Goal: Book appointment/travel/reservation

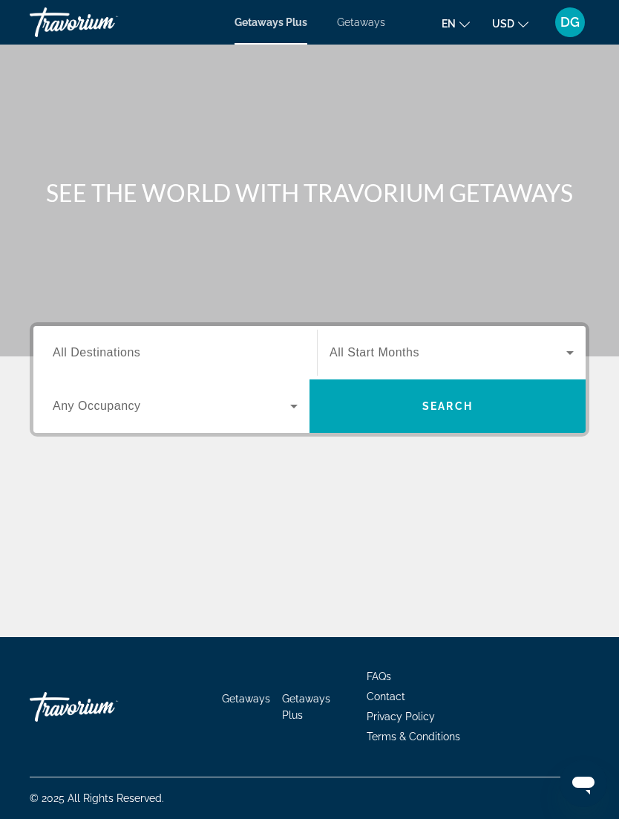
click at [393, 344] on span "Search widget" at bounding box center [448, 353] width 237 height 18
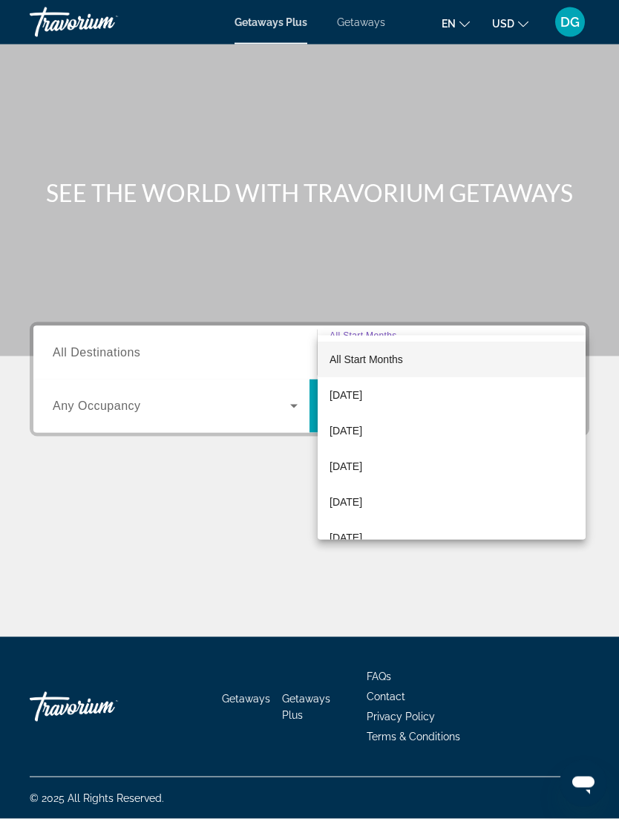
scroll to position [48, 0]
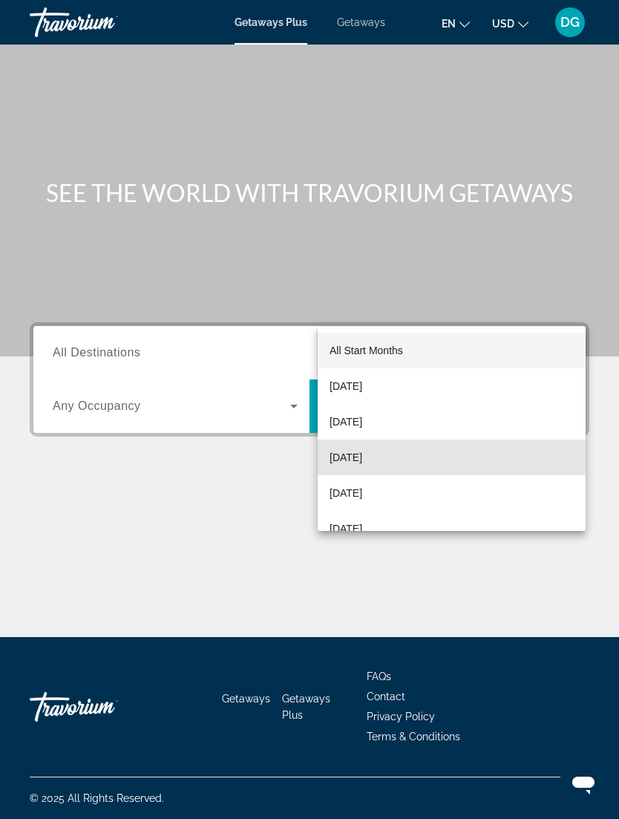
click at [458, 451] on mat-option "[DATE]" at bounding box center [452, 457] width 268 height 36
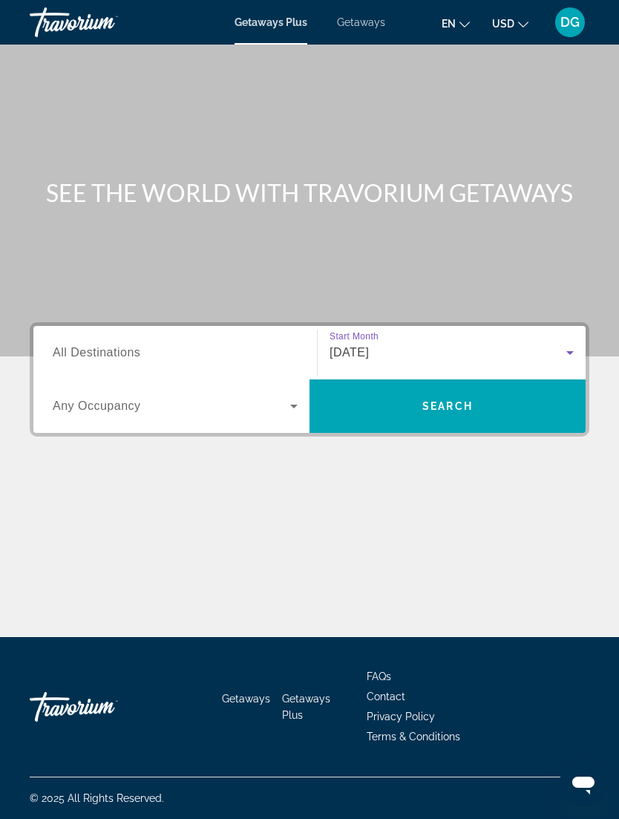
click at [122, 399] on span "Any Occupancy" at bounding box center [97, 405] width 88 height 13
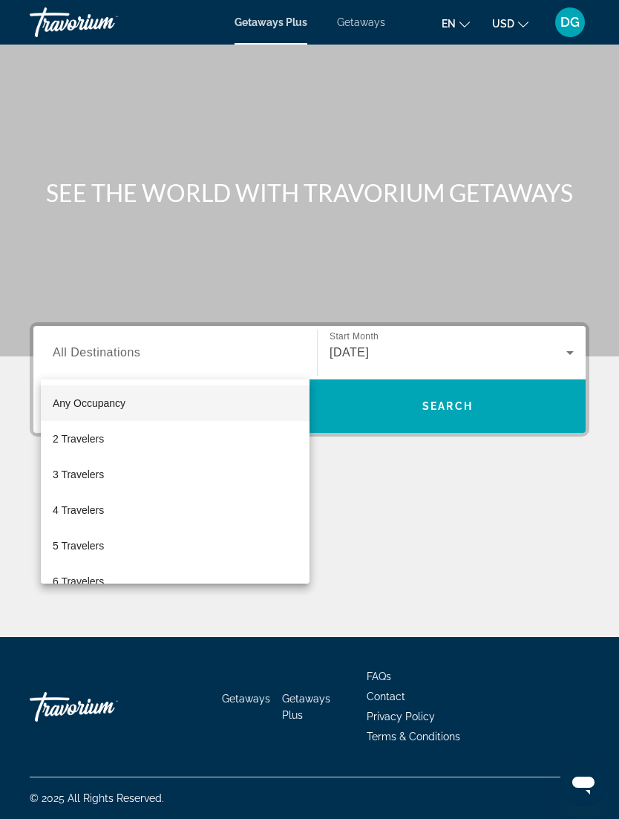
click at [112, 352] on div at bounding box center [309, 409] width 619 height 819
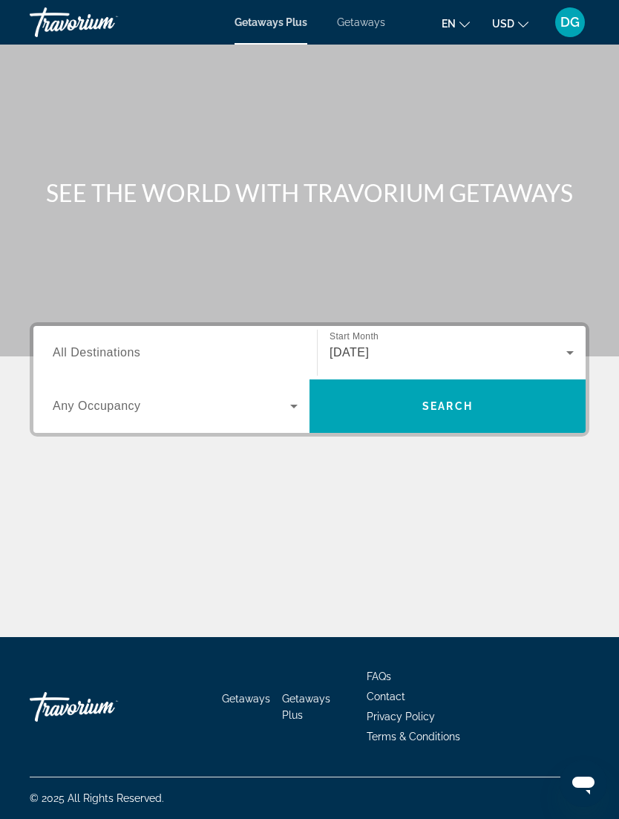
click at [475, 388] on span "Search widget" at bounding box center [448, 406] width 276 height 36
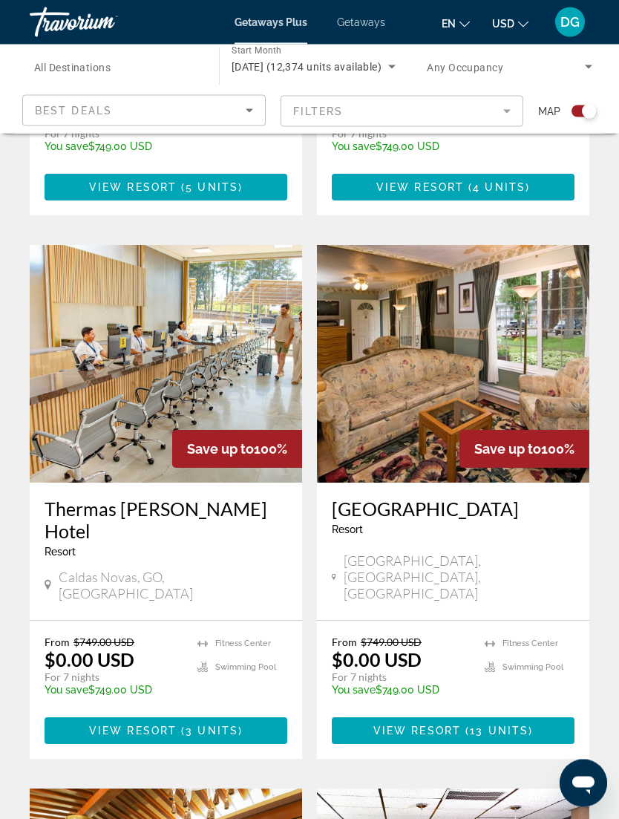
scroll to position [1339, 0]
click at [117, 290] on img "Main content" at bounding box center [166, 364] width 272 height 238
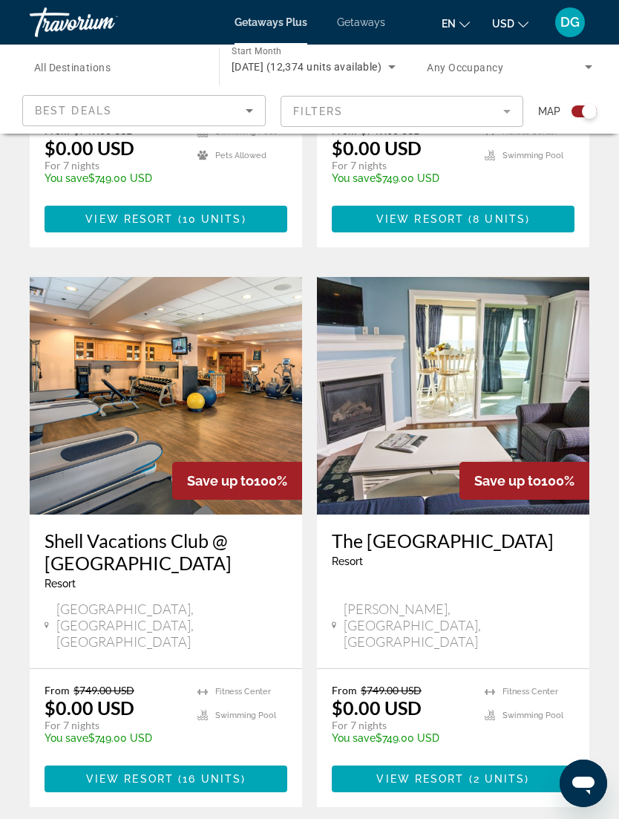
scroll to position [2991, 0]
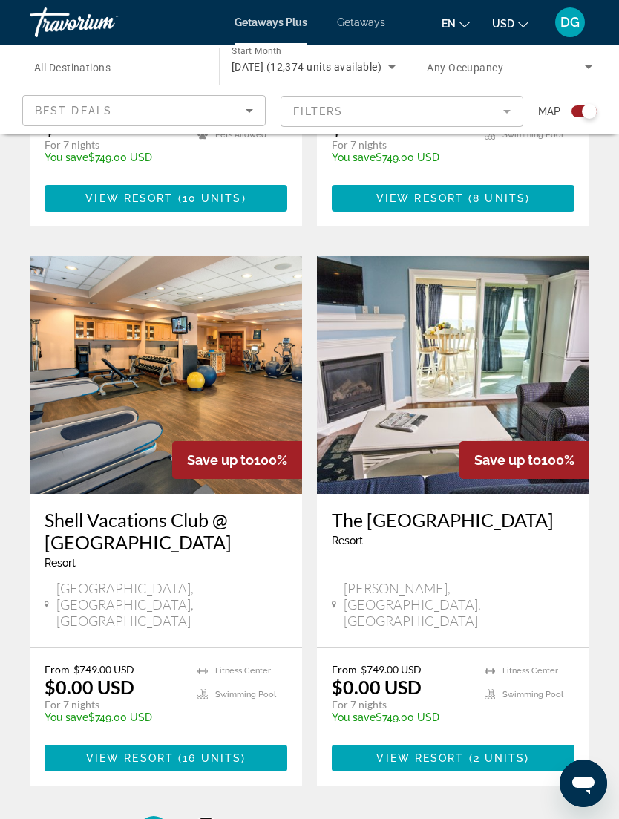
click at [209, 818] on span "2" at bounding box center [205, 830] width 7 height 16
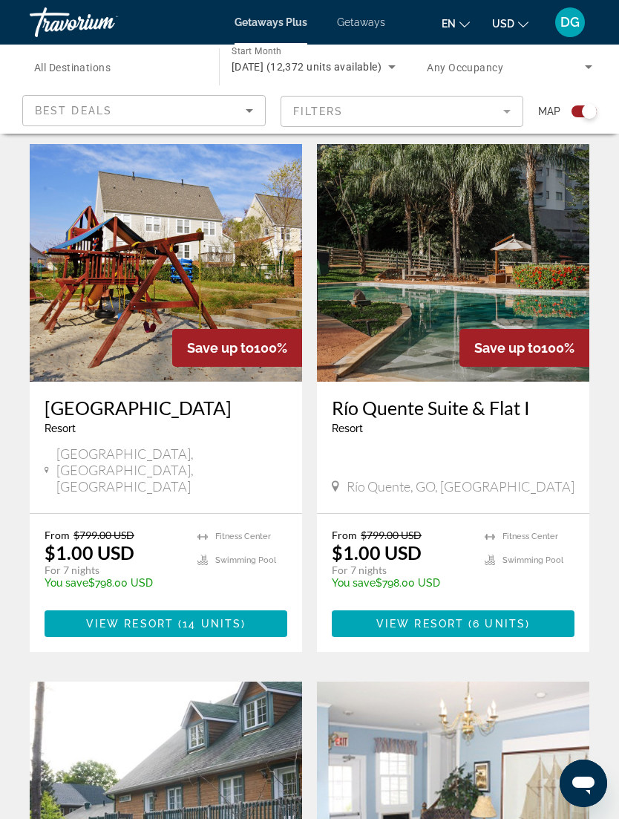
scroll to position [353, 0]
click at [548, 303] on img "Main content" at bounding box center [453, 264] width 272 height 238
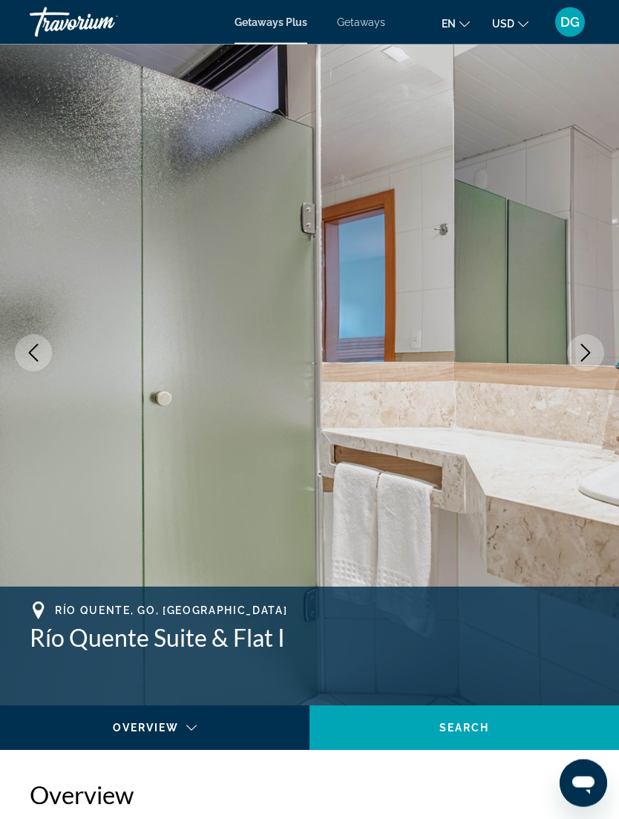
scroll to position [45, 0]
click at [591, 347] on icon "Next image" at bounding box center [586, 353] width 18 height 18
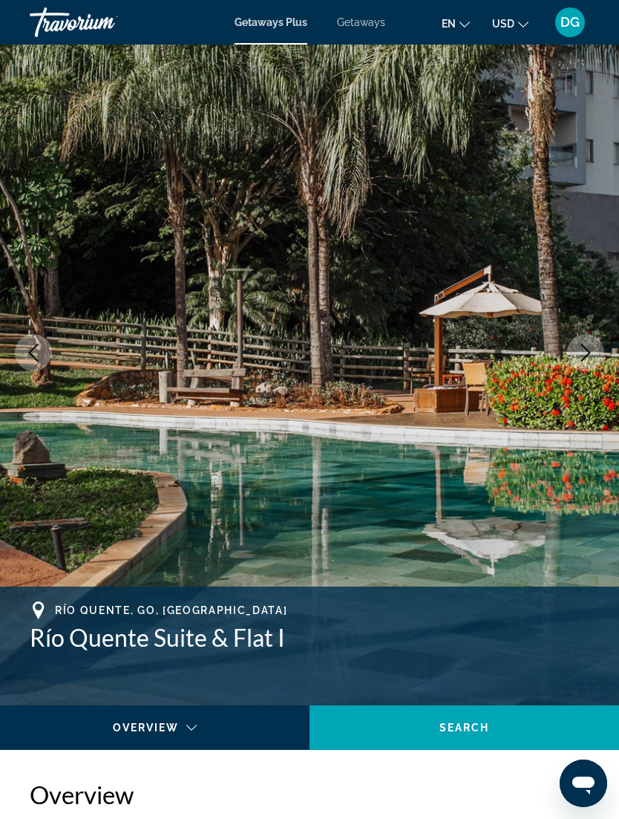
click at [586, 353] on icon "Next image" at bounding box center [586, 353] width 18 height 18
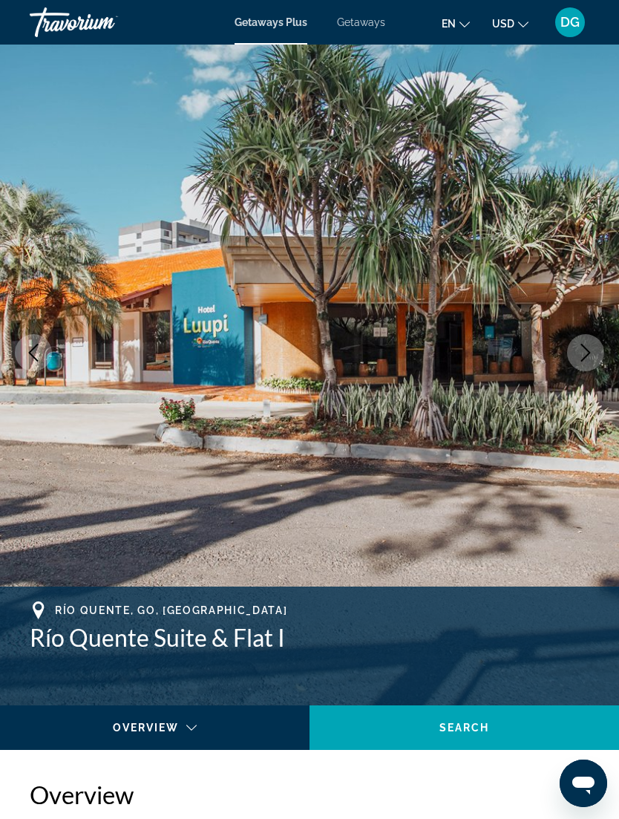
click at [591, 356] on icon "Next image" at bounding box center [586, 353] width 18 height 18
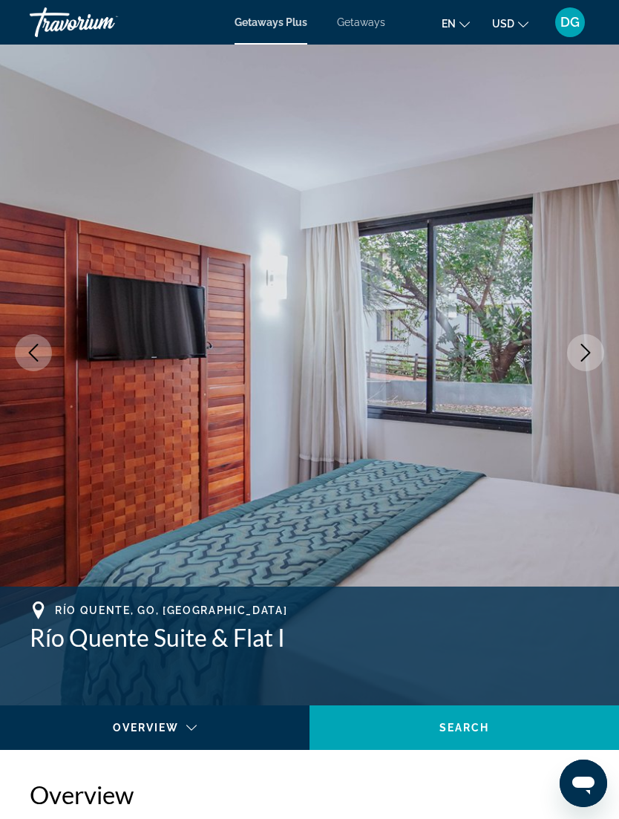
click at [581, 356] on icon "Next image" at bounding box center [586, 353] width 18 height 18
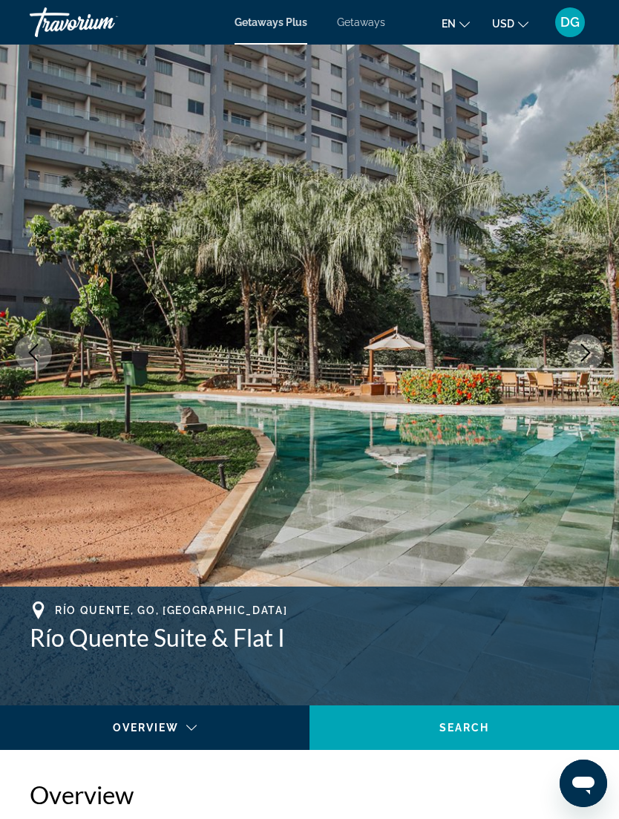
click at [570, 362] on button "Next image" at bounding box center [585, 352] width 37 height 37
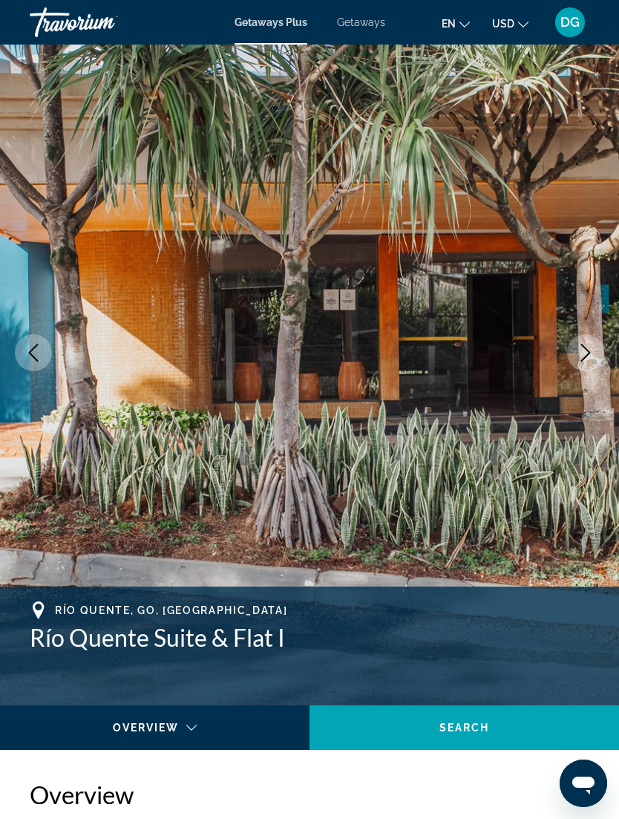
click at [570, 30] on span "DG" at bounding box center [569, 22] width 19 height 15
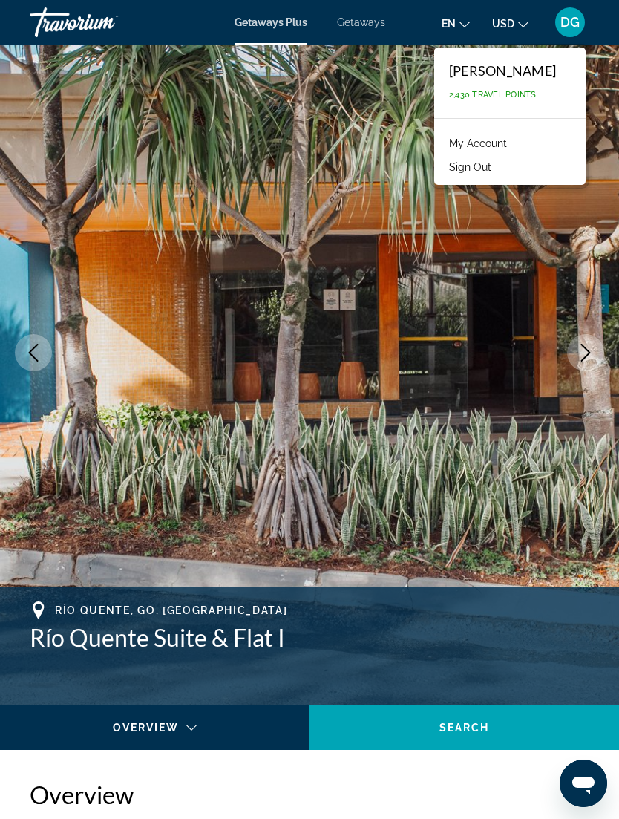
scroll to position [0, 0]
